Goal: Task Accomplishment & Management: Manage account settings

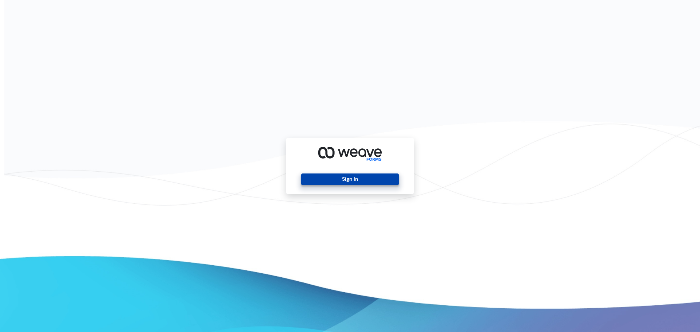
click at [348, 180] on button "Sign In" at bounding box center [349, 179] width 97 height 12
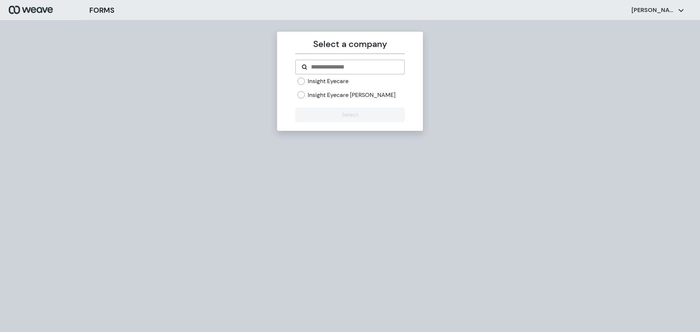
click at [312, 84] on label "Insight Eyecare" at bounding box center [328, 81] width 41 height 8
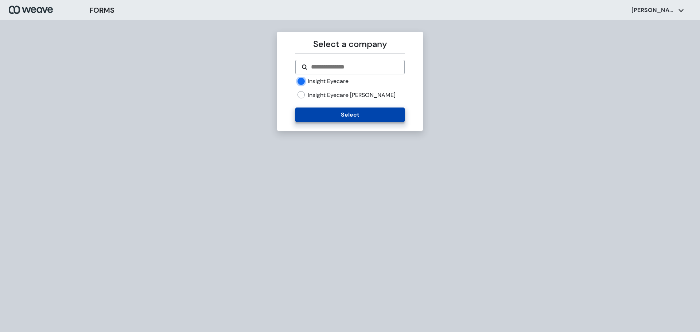
click at [345, 116] on button "Select" at bounding box center [349, 115] width 109 height 15
